Goal: Navigation & Orientation: Find specific page/section

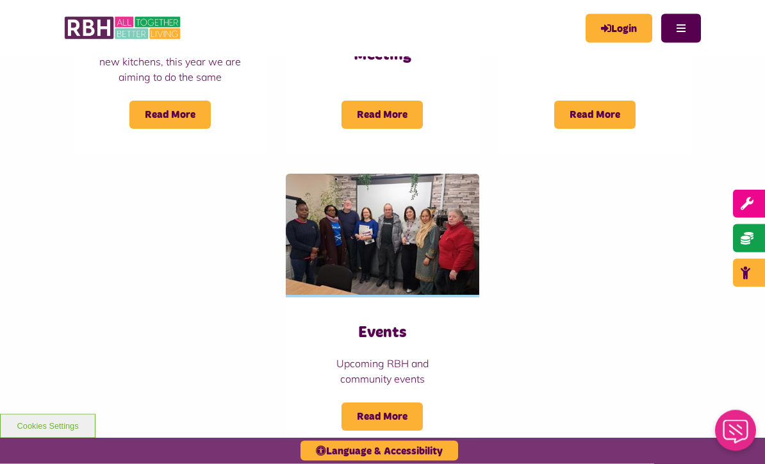
scroll to position [1115, 0]
click at [638, 24] on link "Login" at bounding box center [619, 28] width 67 height 29
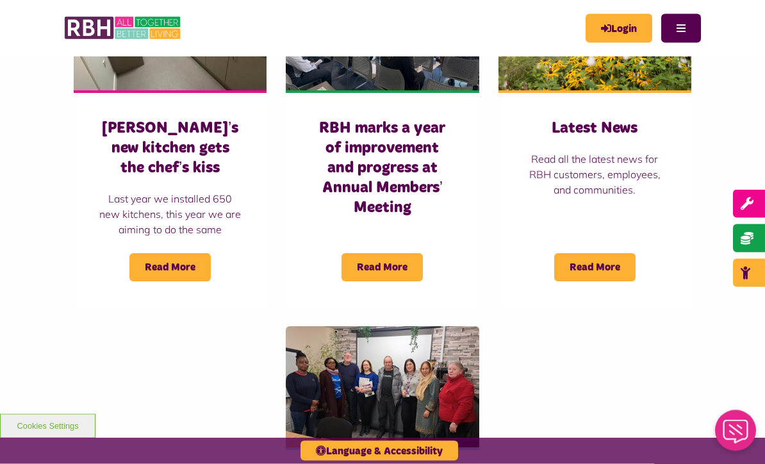
scroll to position [962, 0]
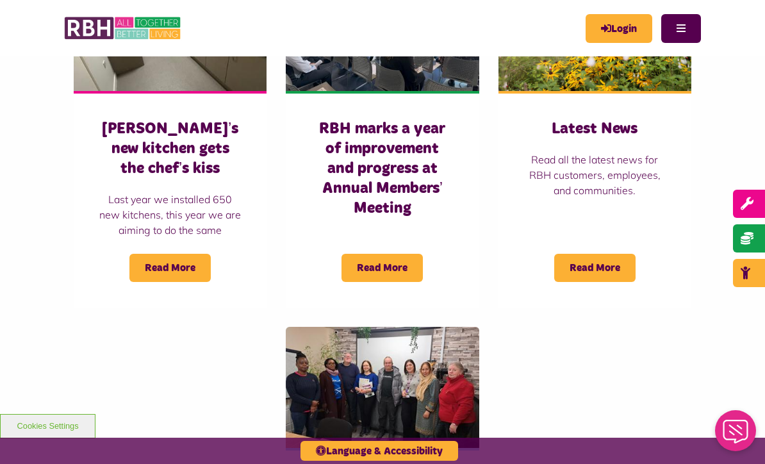
click at [616, 254] on span "Read More" at bounding box center [594, 268] width 81 height 28
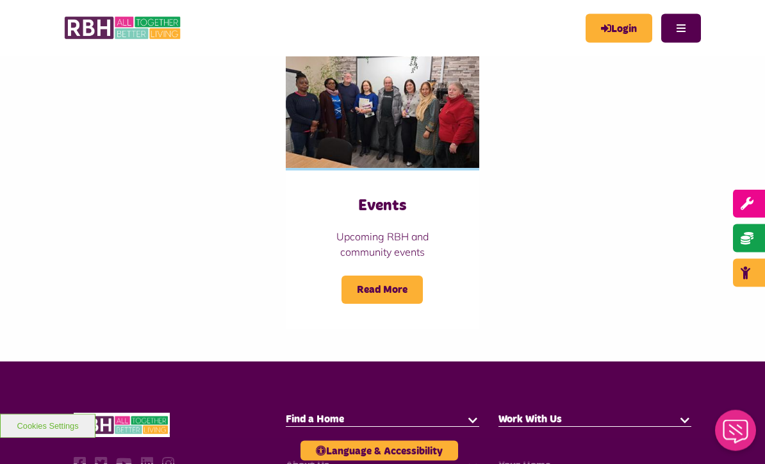
scroll to position [1242, 0]
click at [408, 275] on span "Read More" at bounding box center [381, 289] width 81 height 28
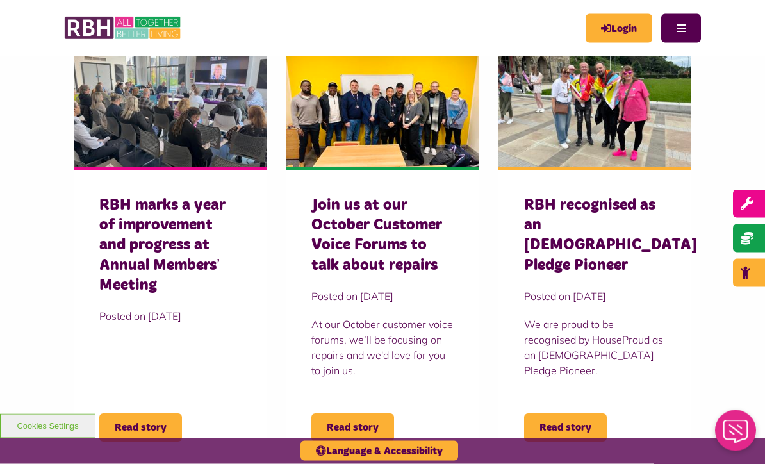
scroll to position [318, 0]
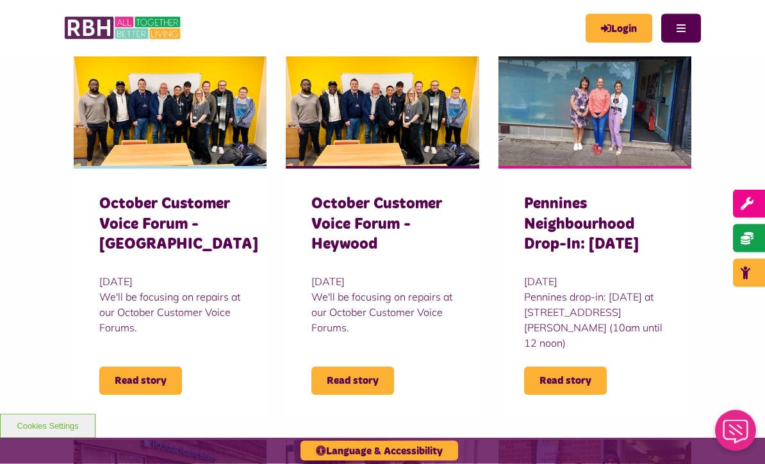
scroll to position [790, 0]
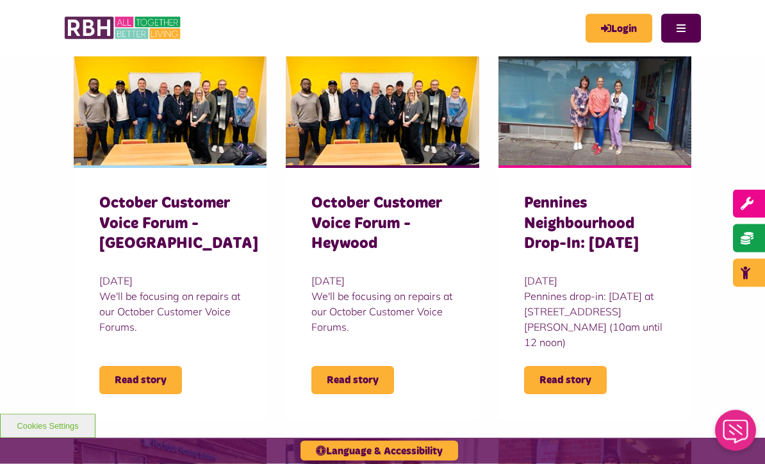
click at [371, 369] on span "Read story" at bounding box center [352, 380] width 83 height 28
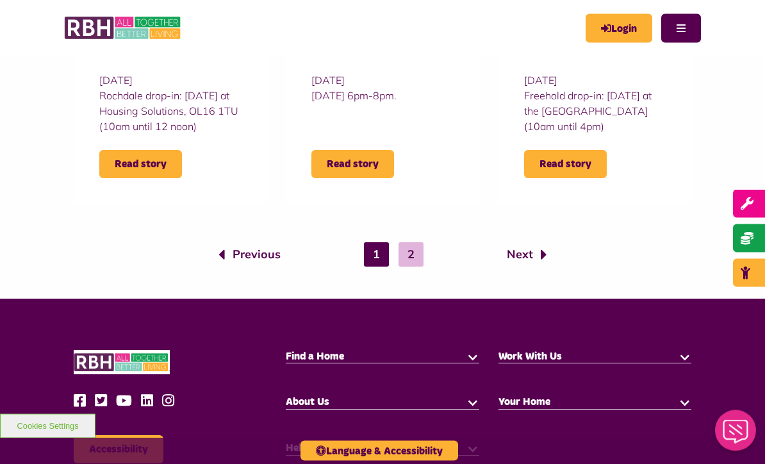
scroll to position [1386, 0]
click at [522, 262] on link "Next" at bounding box center [527, 254] width 40 height 17
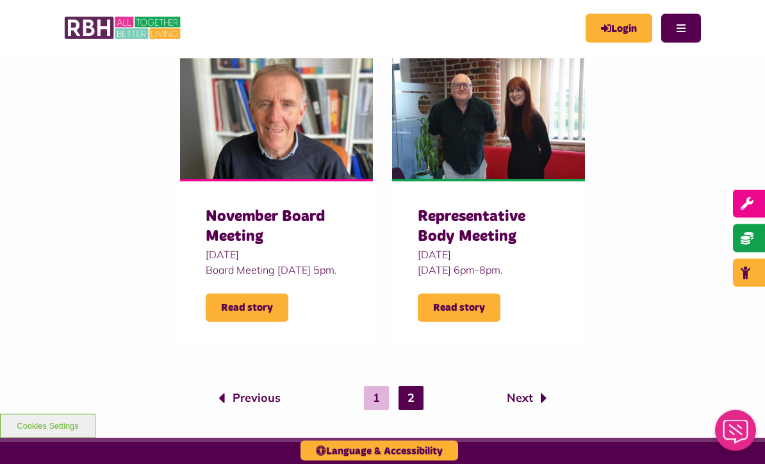
scroll to position [398, 0]
click at [270, 322] on span "Read story" at bounding box center [247, 307] width 83 height 28
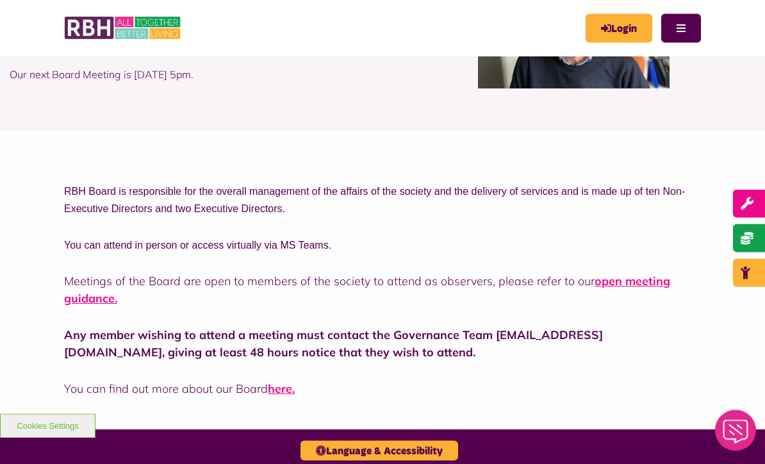
scroll to position [157, 0]
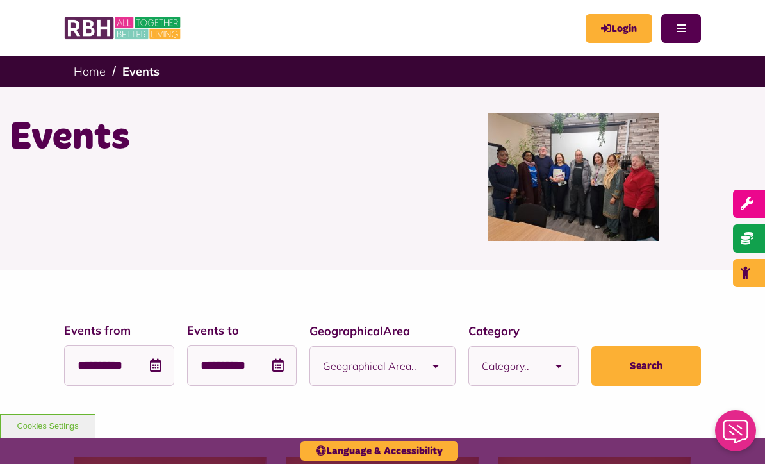
click at [687, 15] on button "Menu" at bounding box center [681, 28] width 40 height 29
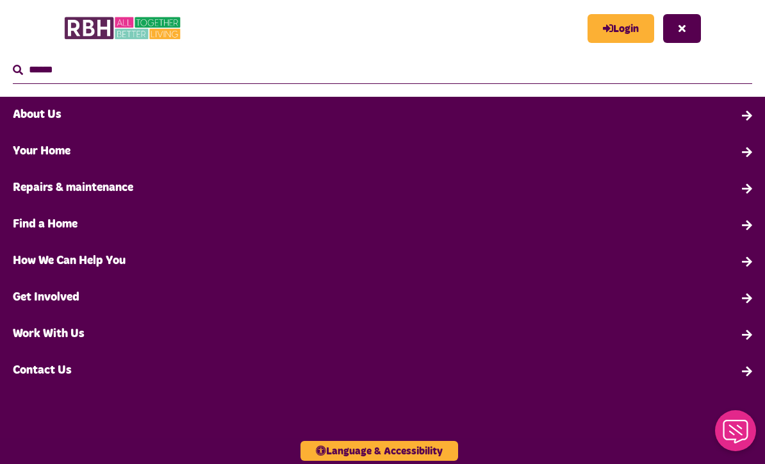
click at [92, 340] on link "Work With Us" at bounding box center [382, 334] width 765 height 37
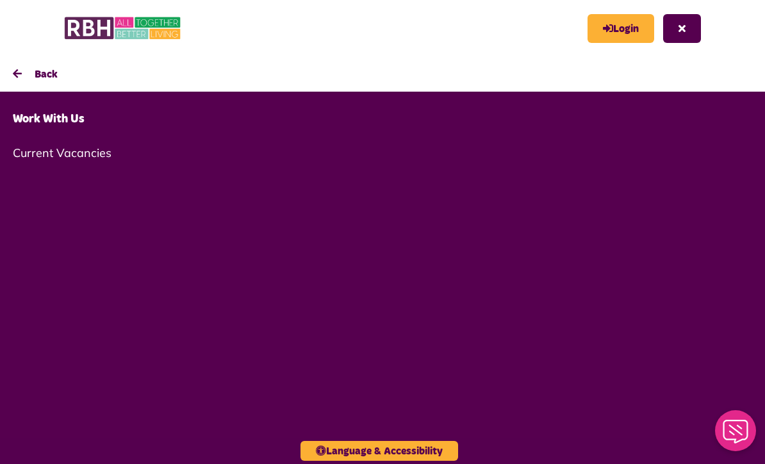
click at [87, 158] on link "Current Vacancies" at bounding box center [382, 153] width 765 height 30
